Goal: Transaction & Acquisition: Purchase product/service

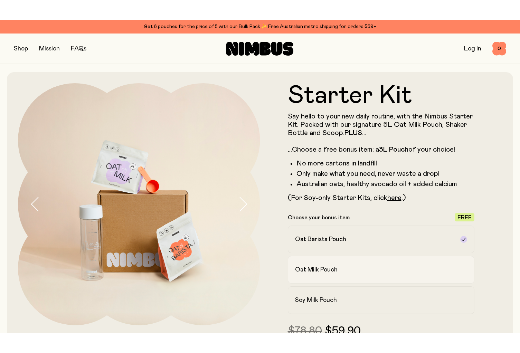
scroll to position [35, 0]
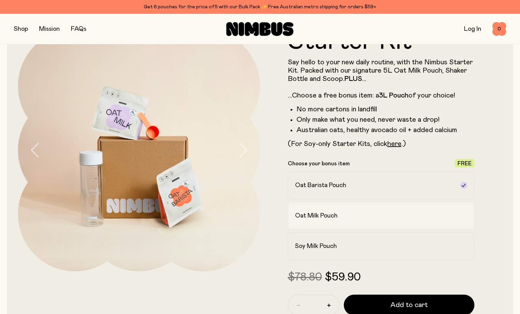
click at [329, 226] on label "Oat Milk Pouch" at bounding box center [381, 216] width 187 height 28
click at [207, 298] on div at bounding box center [139, 180] width 242 height 302
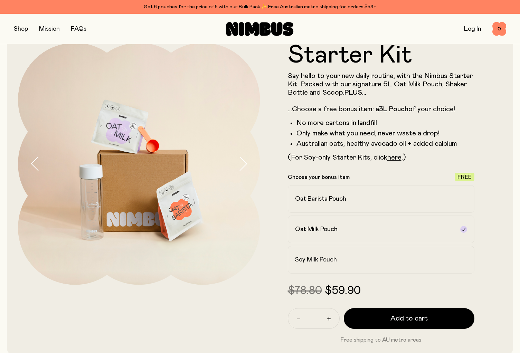
scroll to position [0, 0]
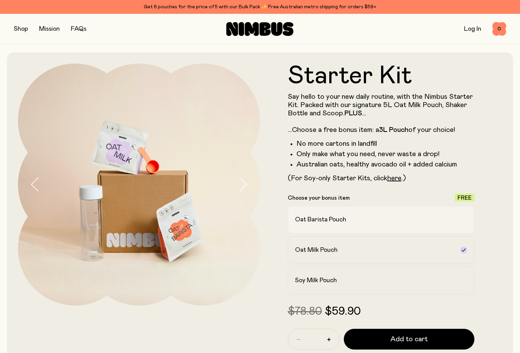
click at [316, 224] on label "Oat Barista Pouch" at bounding box center [381, 220] width 187 height 28
click at [311, 199] on p "Choose your bonus item" at bounding box center [319, 198] width 62 height 7
click at [469, 197] on span "Free" at bounding box center [465, 198] width 14 height 6
click at [315, 252] on h2 "Oat Milk Pouch" at bounding box center [316, 250] width 43 height 8
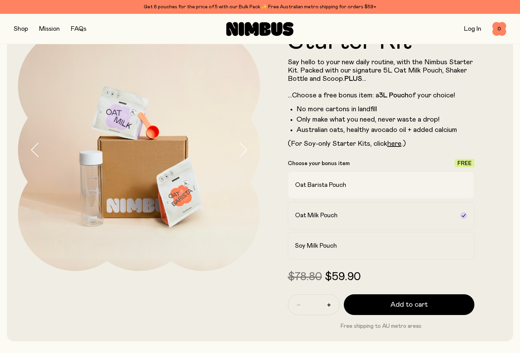
click at [343, 186] on h2 "Oat Barista Pouch" at bounding box center [320, 185] width 51 height 8
click at [311, 215] on h2 "Oat Milk Pouch" at bounding box center [316, 216] width 43 height 8
click at [310, 200] on div "Oat Barista Pouch Oat Milk Pouch Soy Milk Pouch" at bounding box center [381, 216] width 187 height 89
click at [312, 184] on h2 "Oat Barista Pouch" at bounding box center [320, 185] width 51 height 8
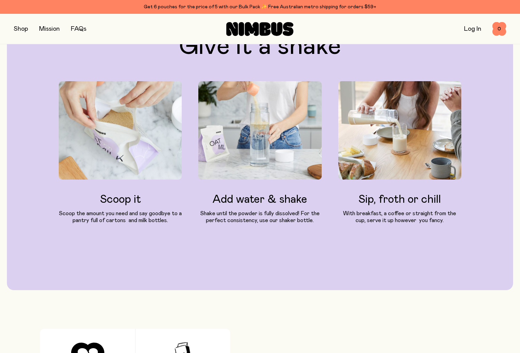
scroll to position [355, 0]
